Goal: Information Seeking & Learning: Learn about a topic

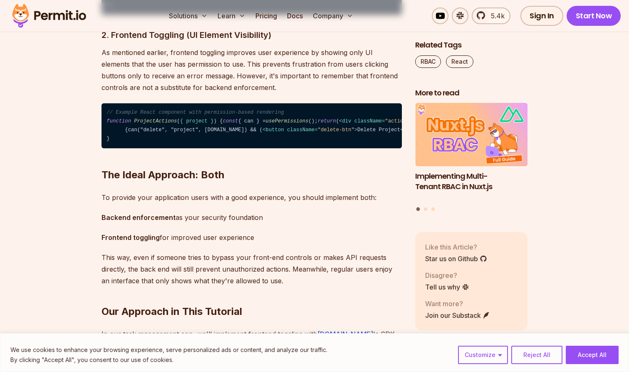
scroll to position [1455, 0]
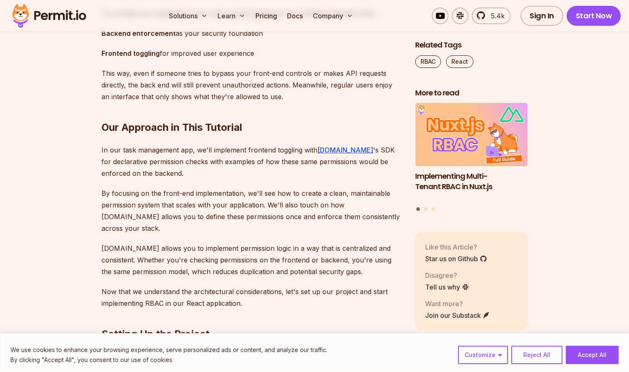
click at [196, 19] on p "To provide your application users with a good experience, you should implement …" at bounding box center [252, 13] width 301 height 12
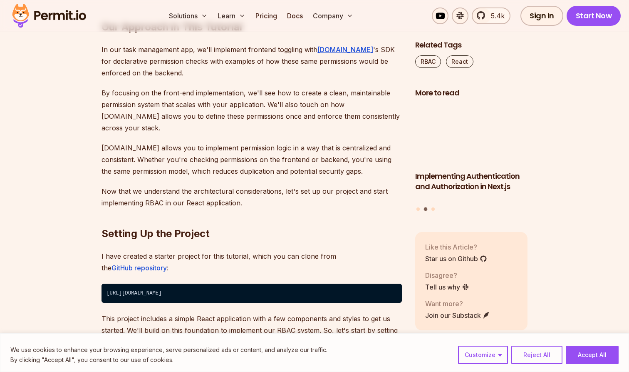
scroll to position [1737, 0]
